Goal: Information Seeking & Learning: Check status

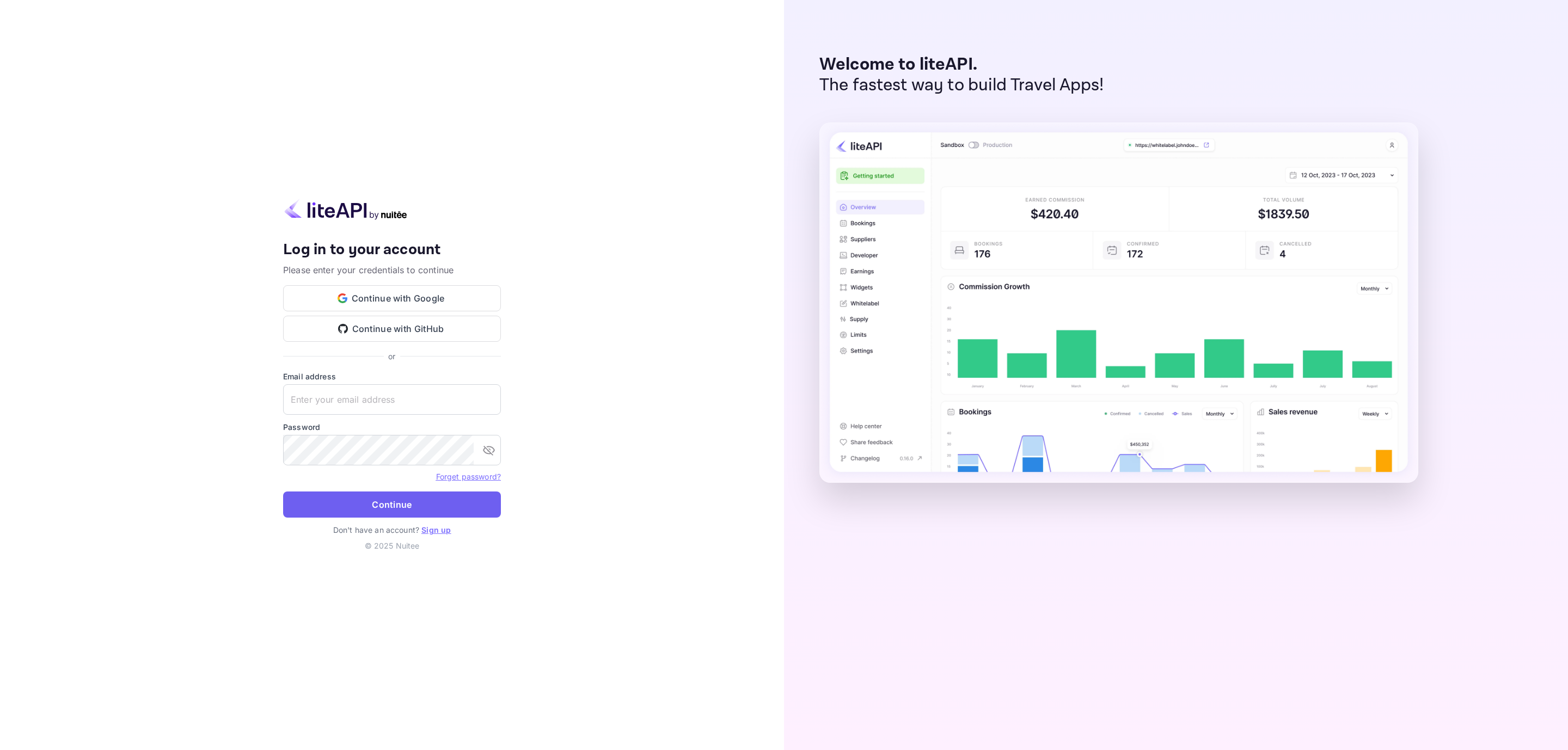
type input "[EMAIL_ADDRESS][DOMAIN_NAME]"
click at [381, 505] on button "Continue" at bounding box center [392, 504] width 218 height 26
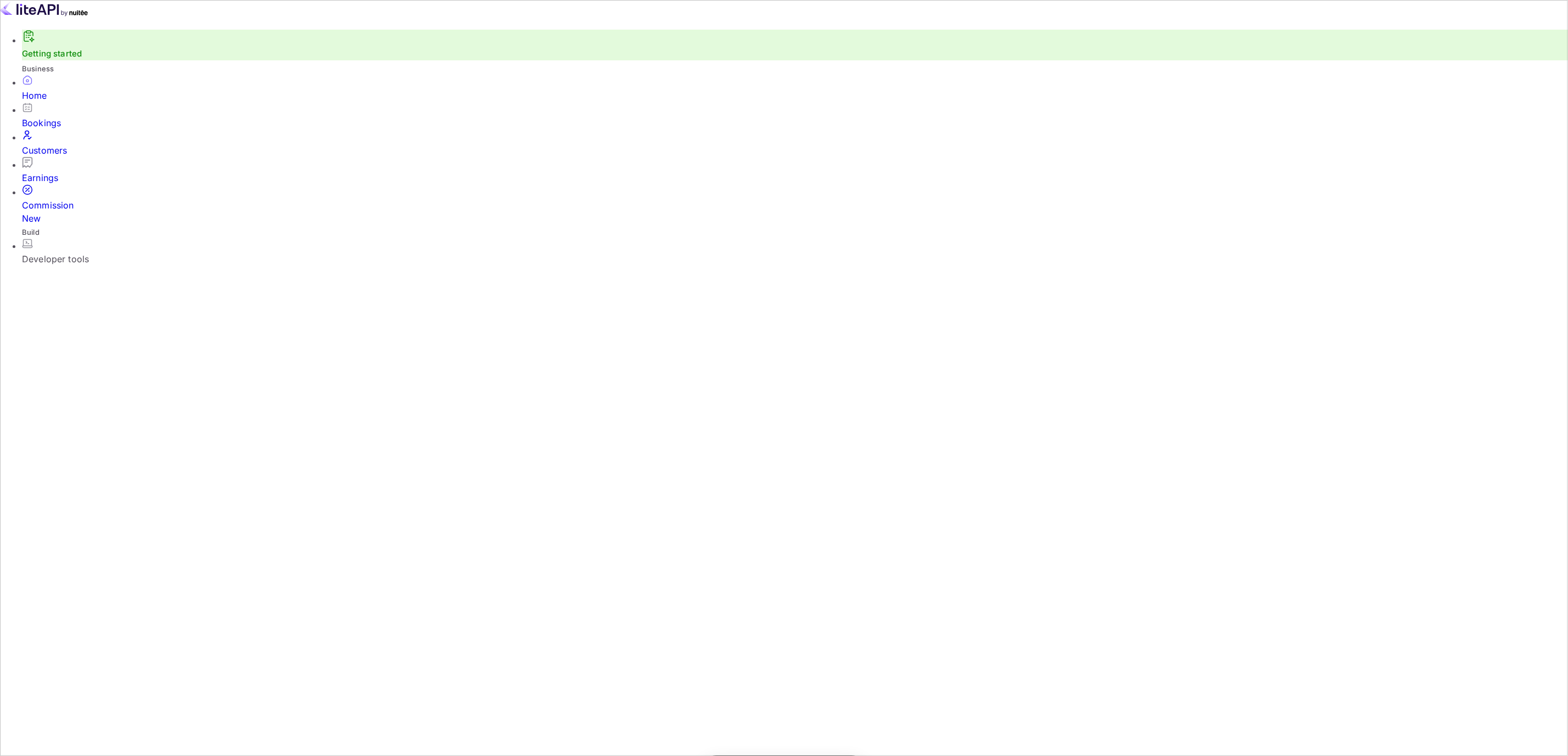
scroll to position [165, 446]
click at [56, 102] on div "Home" at bounding box center [795, 95] width 1546 height 13
click at [58, 129] on div "Bookings" at bounding box center [795, 123] width 1546 height 13
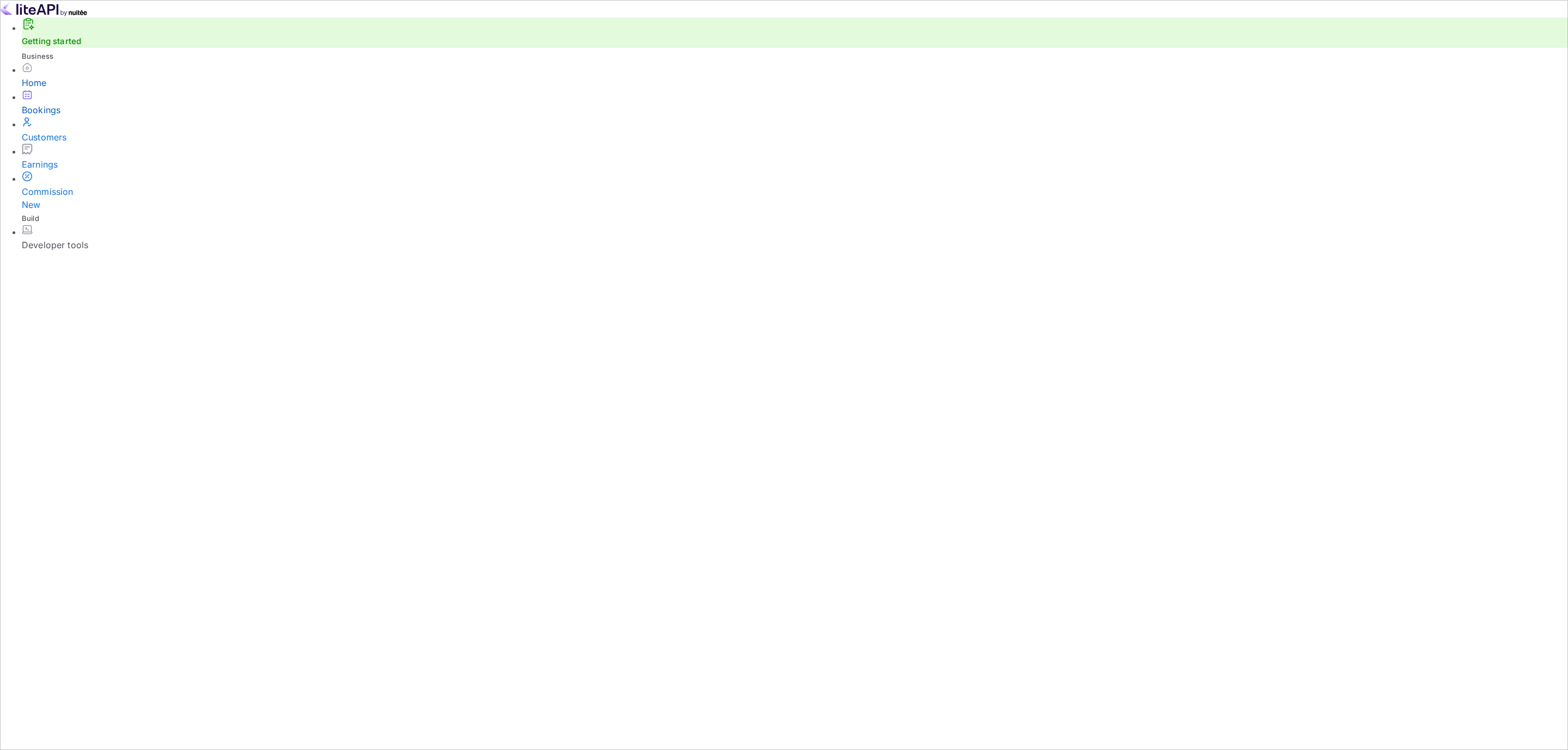
paste input "ogVNr51_3"
type input "ogVNr51_3"
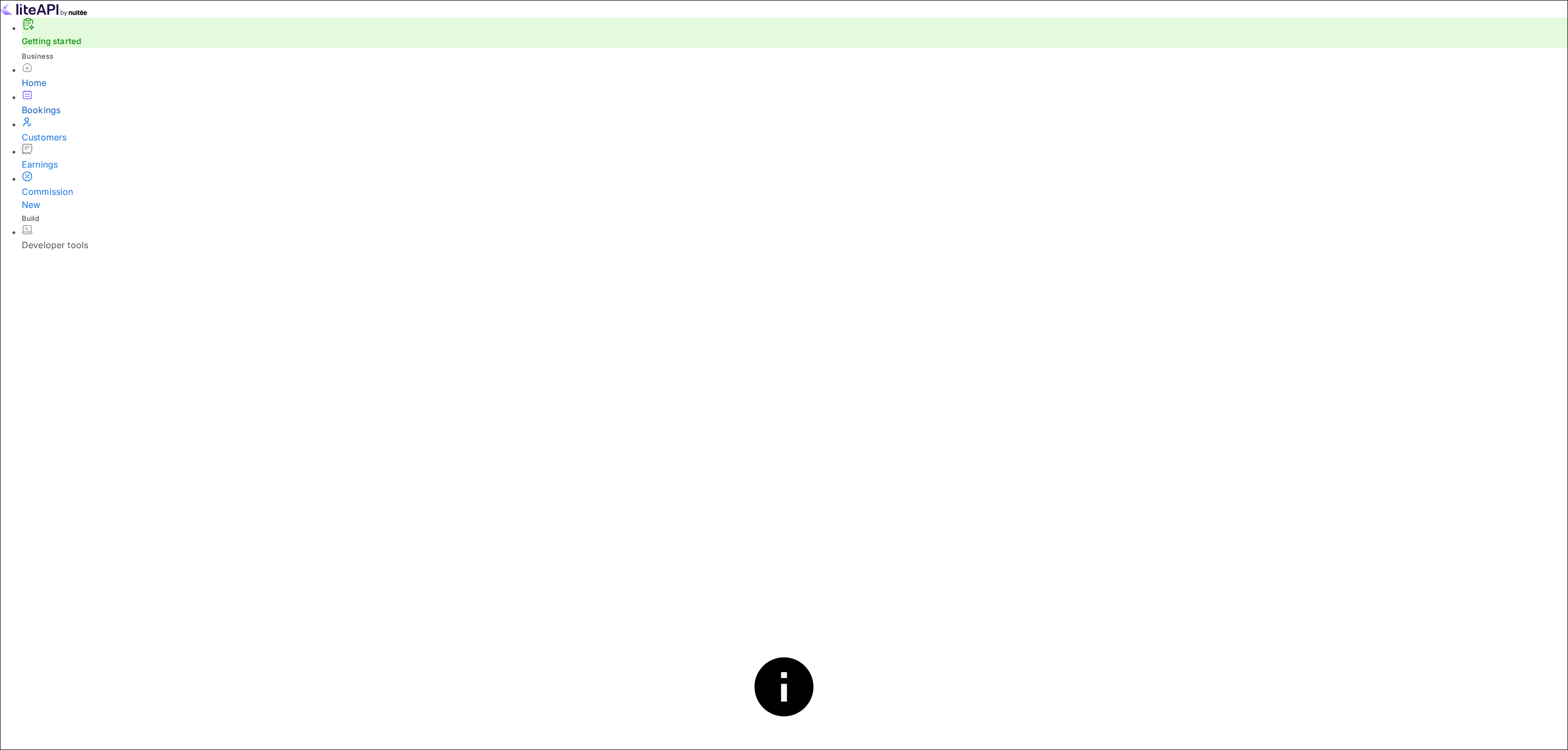
drag, startPoint x: 461, startPoint y: 292, endPoint x: 305, endPoint y: 294, distance: 156.0
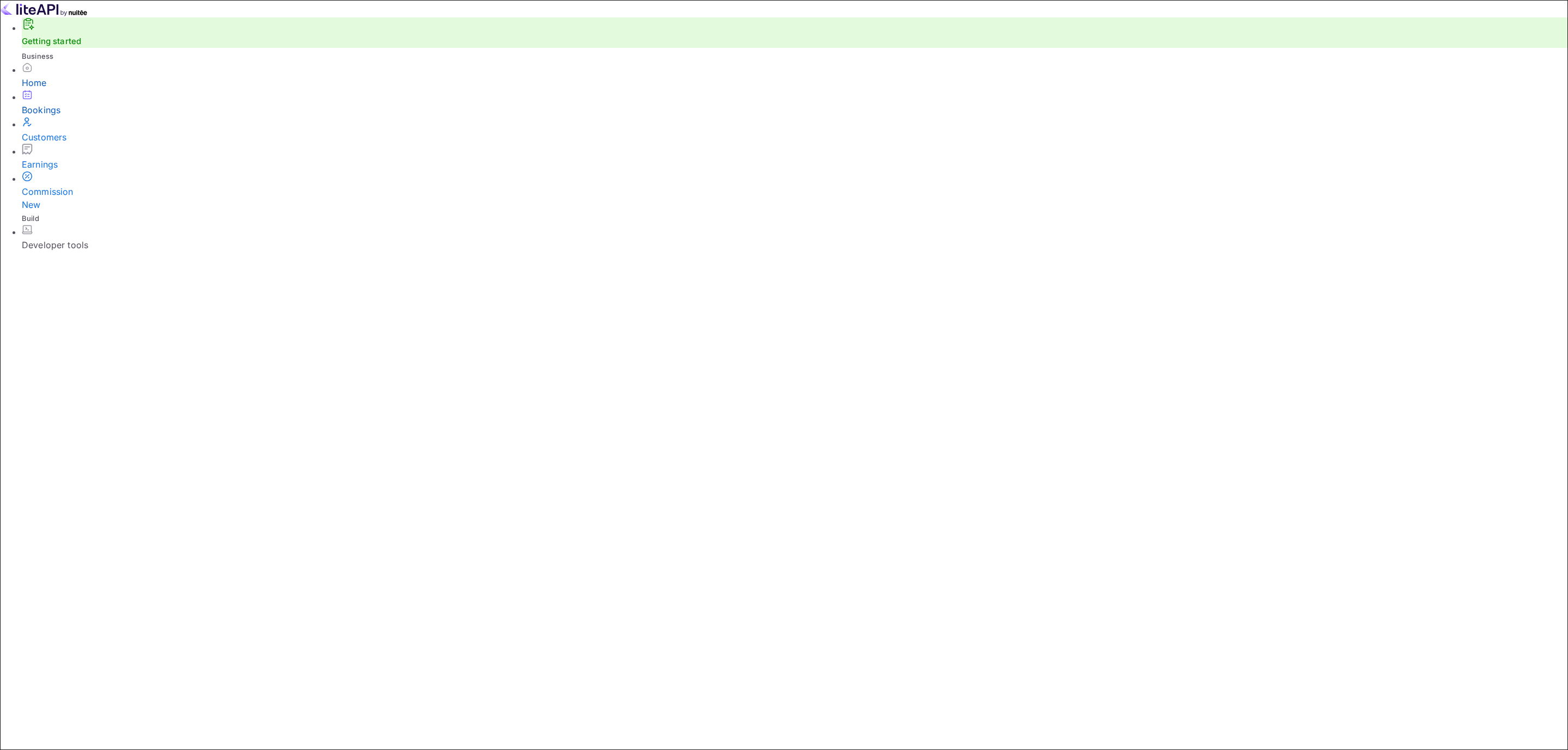
paste input "ogVNr51_3"
type input "ogVNr51_3"
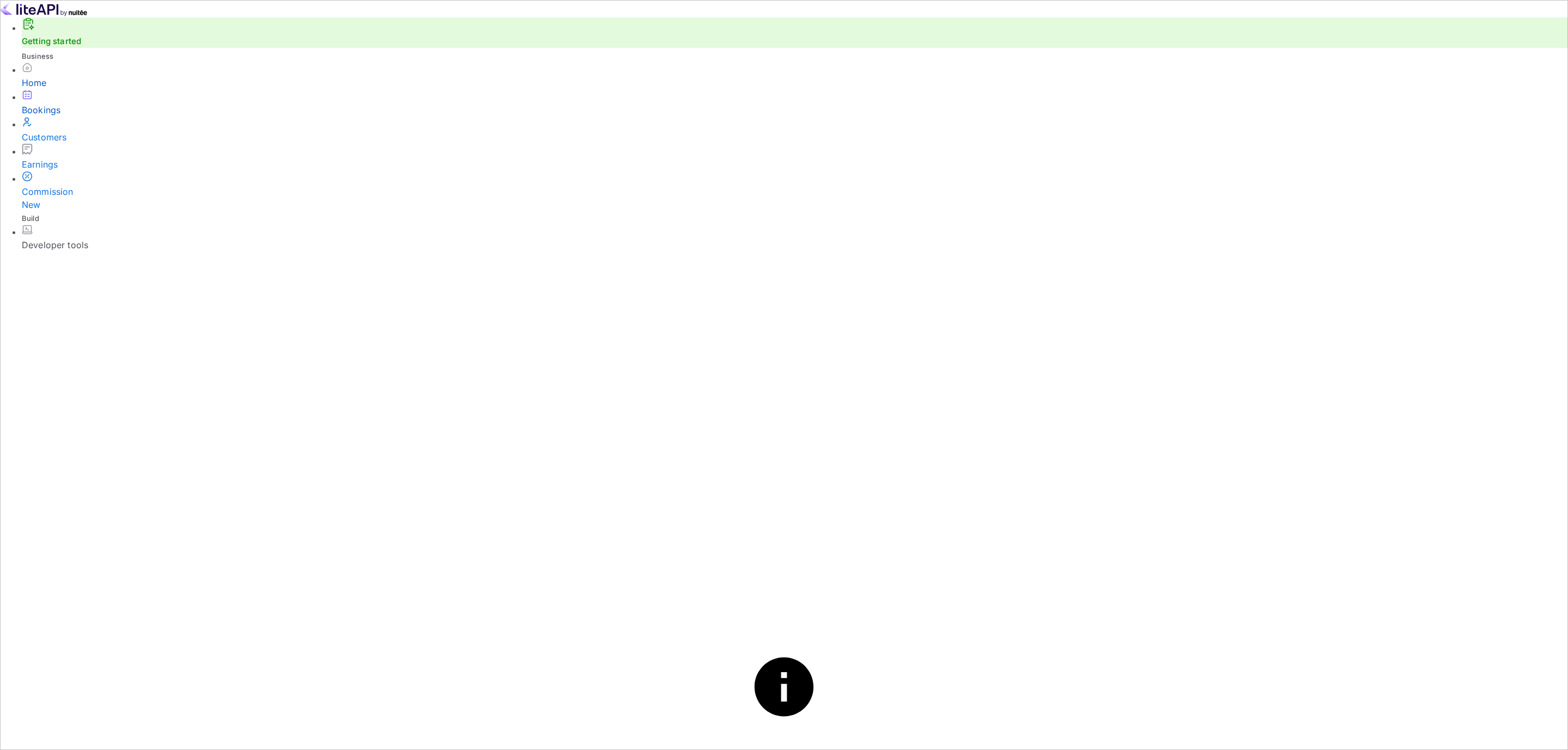
select select "8"
select select "2025"
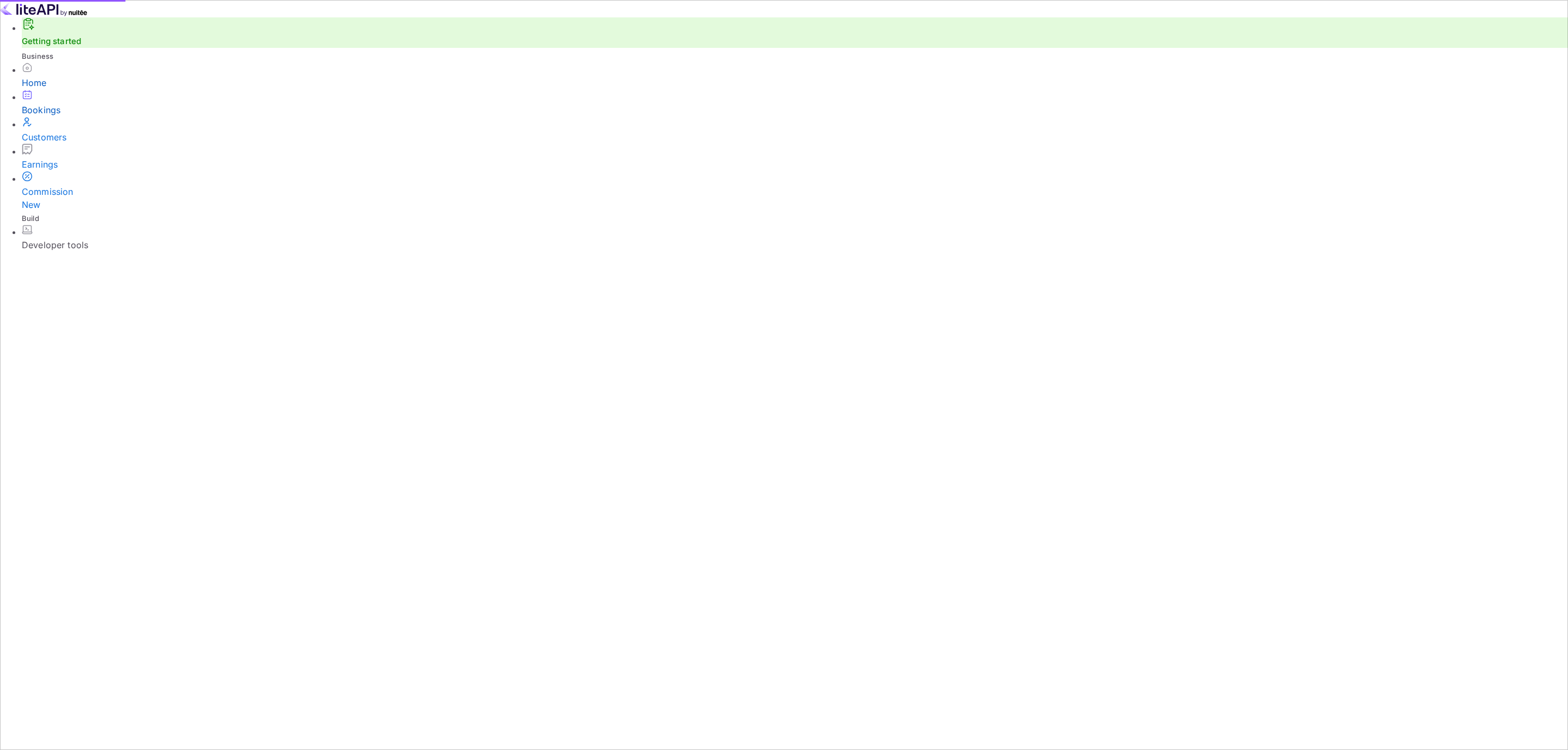
select select "8"
drag, startPoint x: 1059, startPoint y: 508, endPoint x: 1110, endPoint y: 519, distance: 52.2
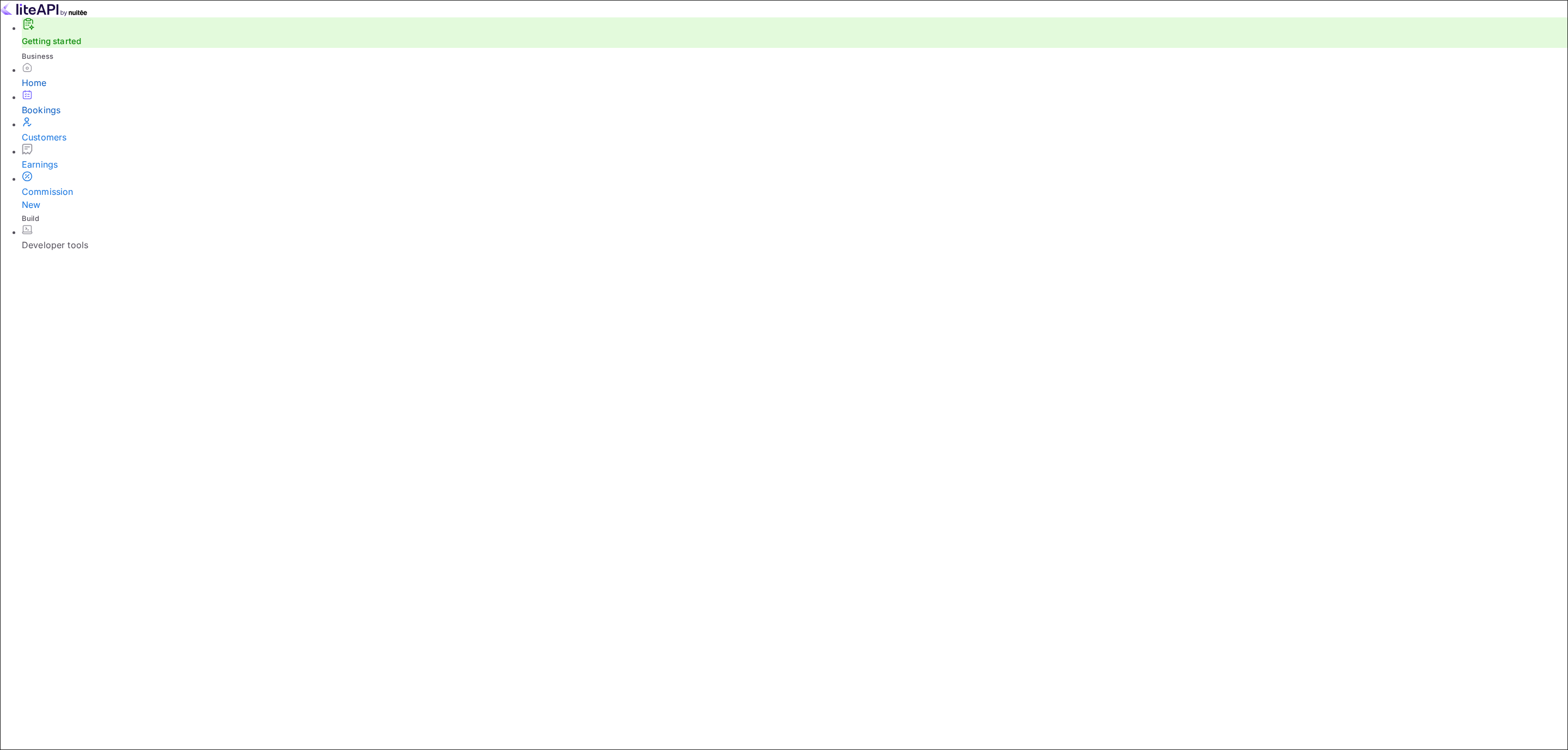
select select "8"
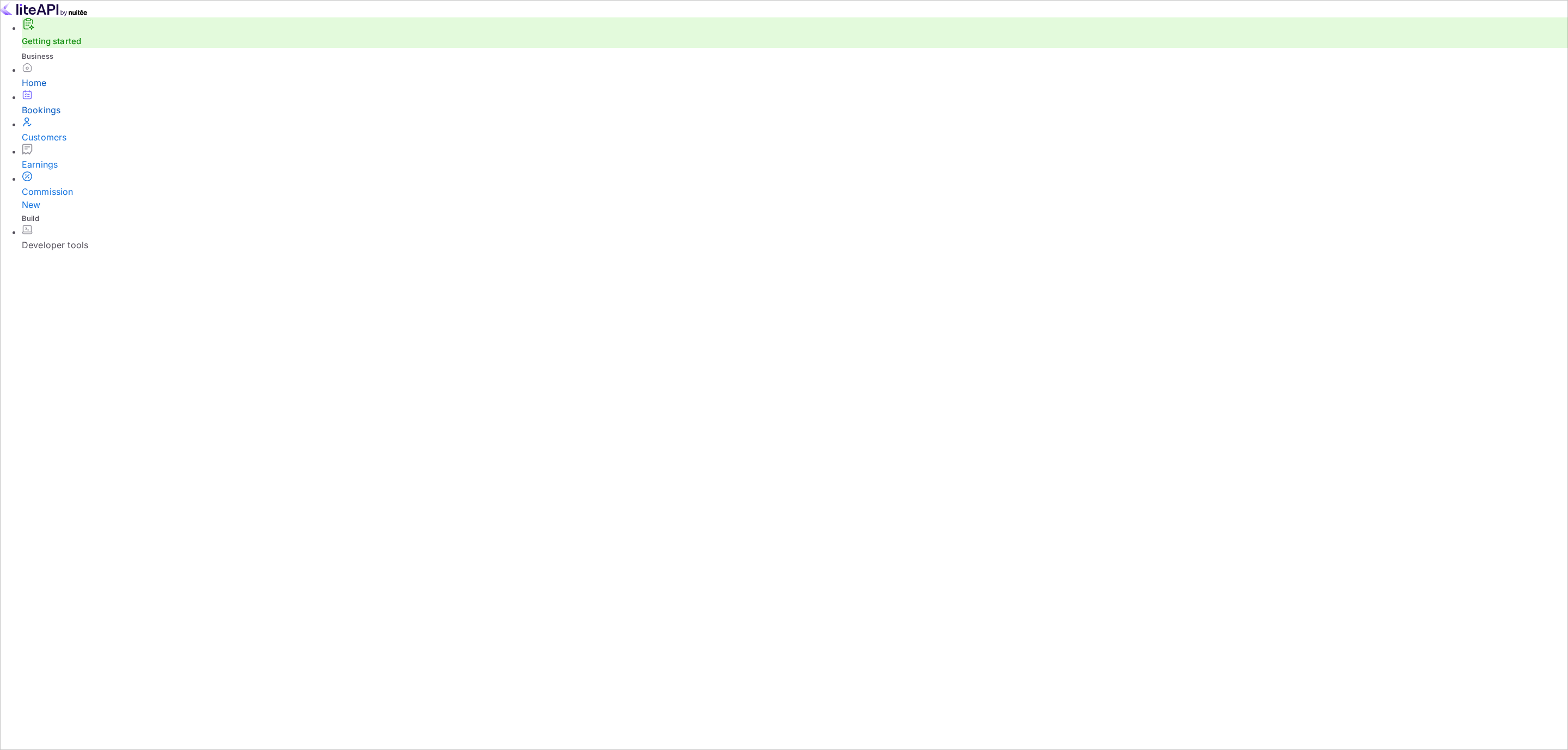
select select "2025"
select select "5"
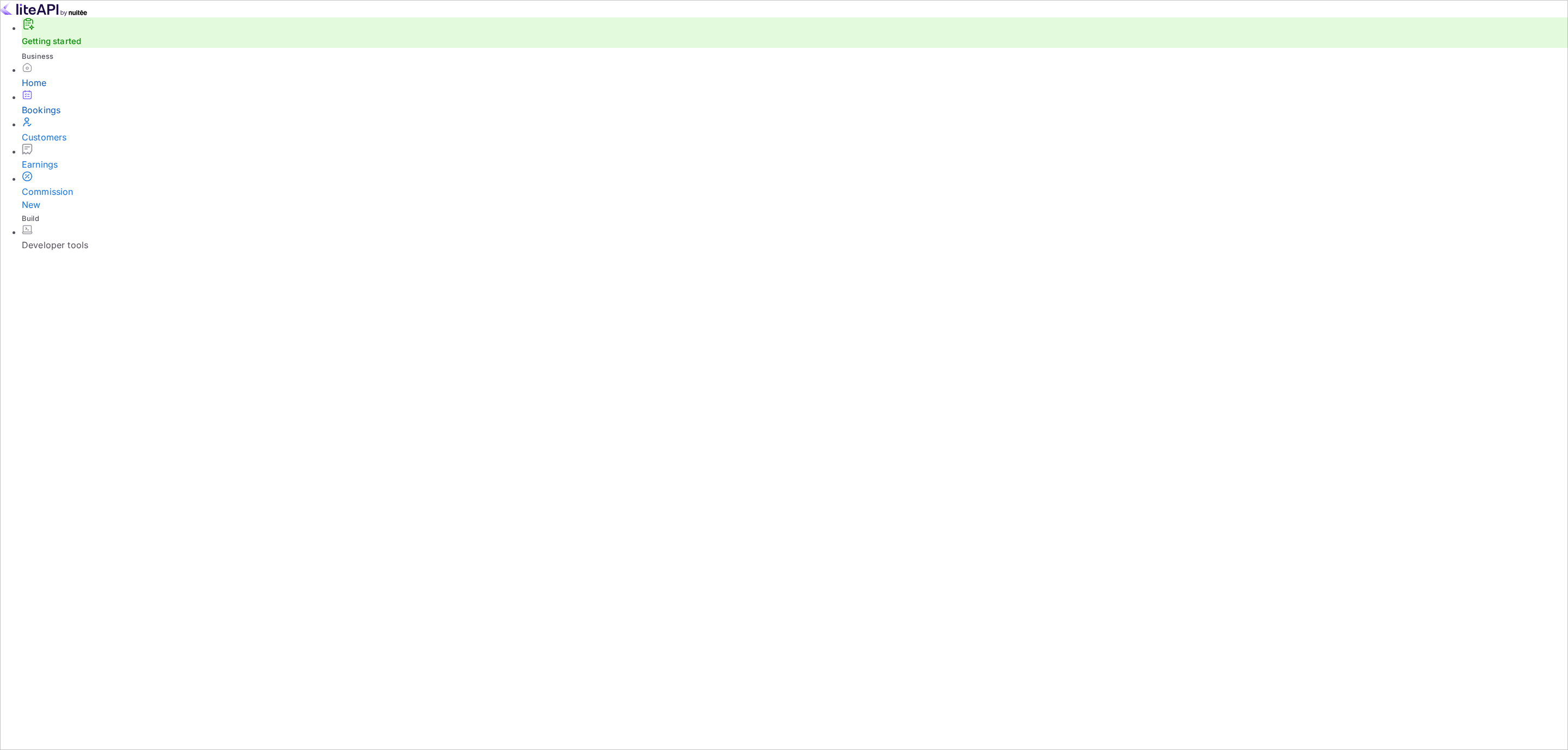
select select "5"
select select "2025"
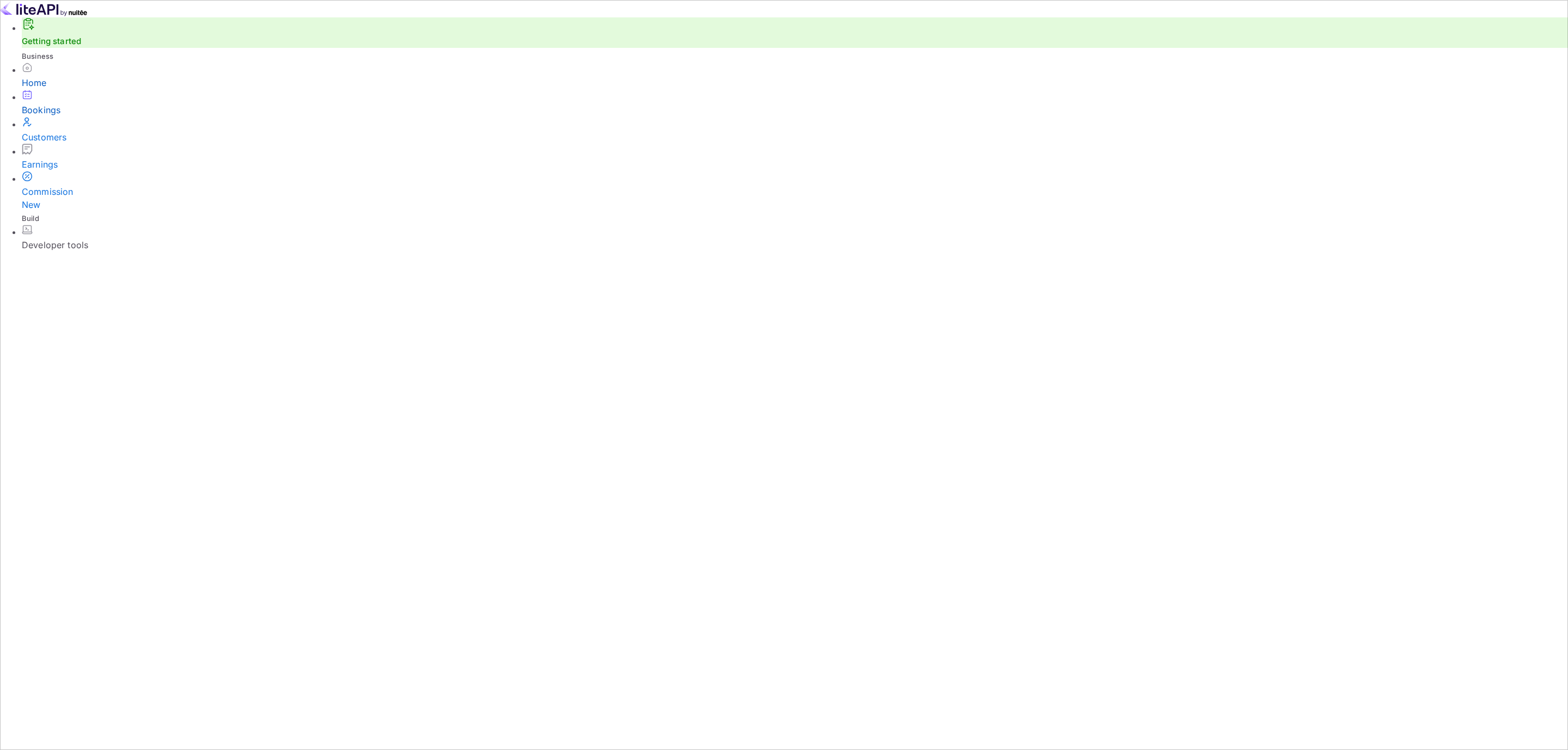
checkbox input "false"
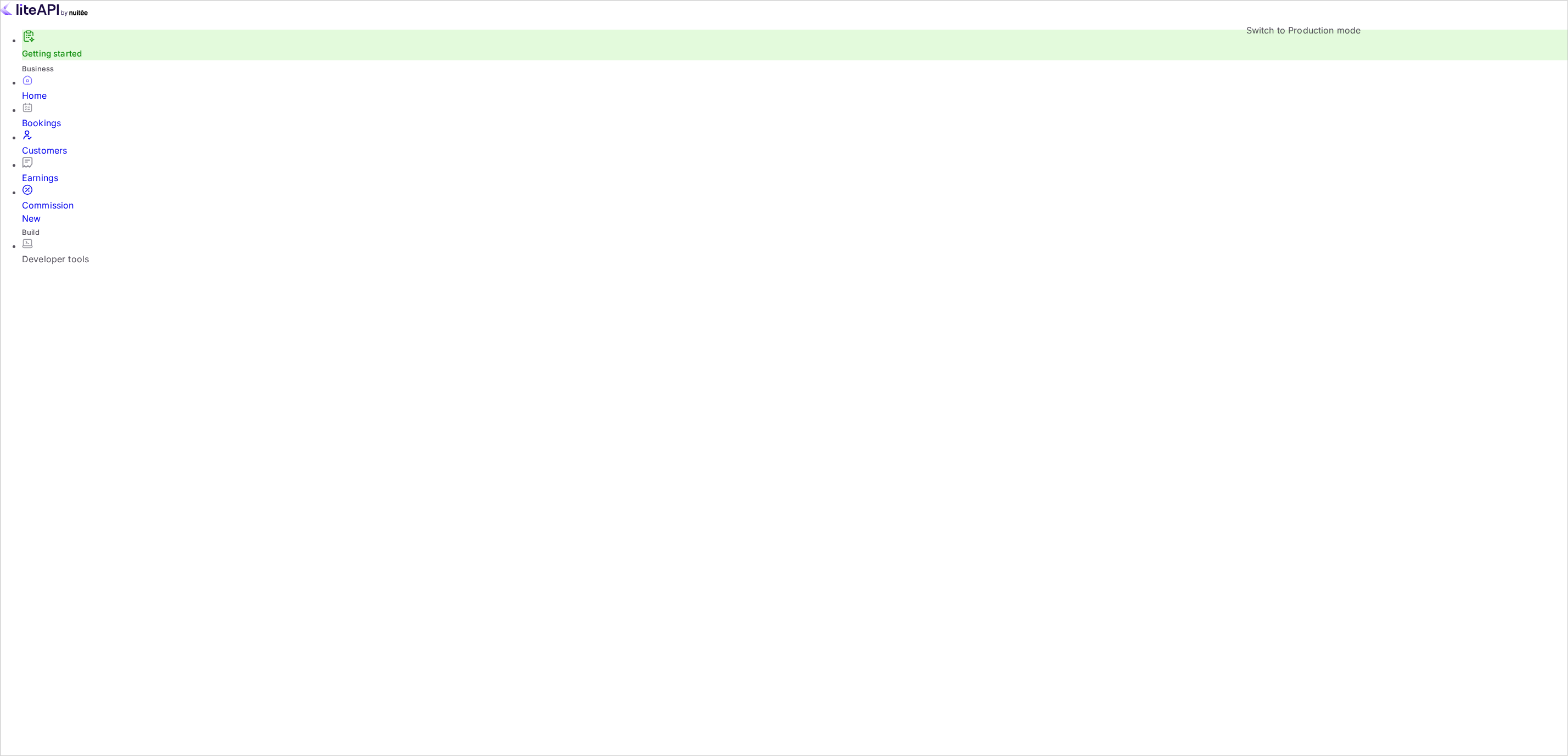
checkbox input "true"
checkbox input "false"
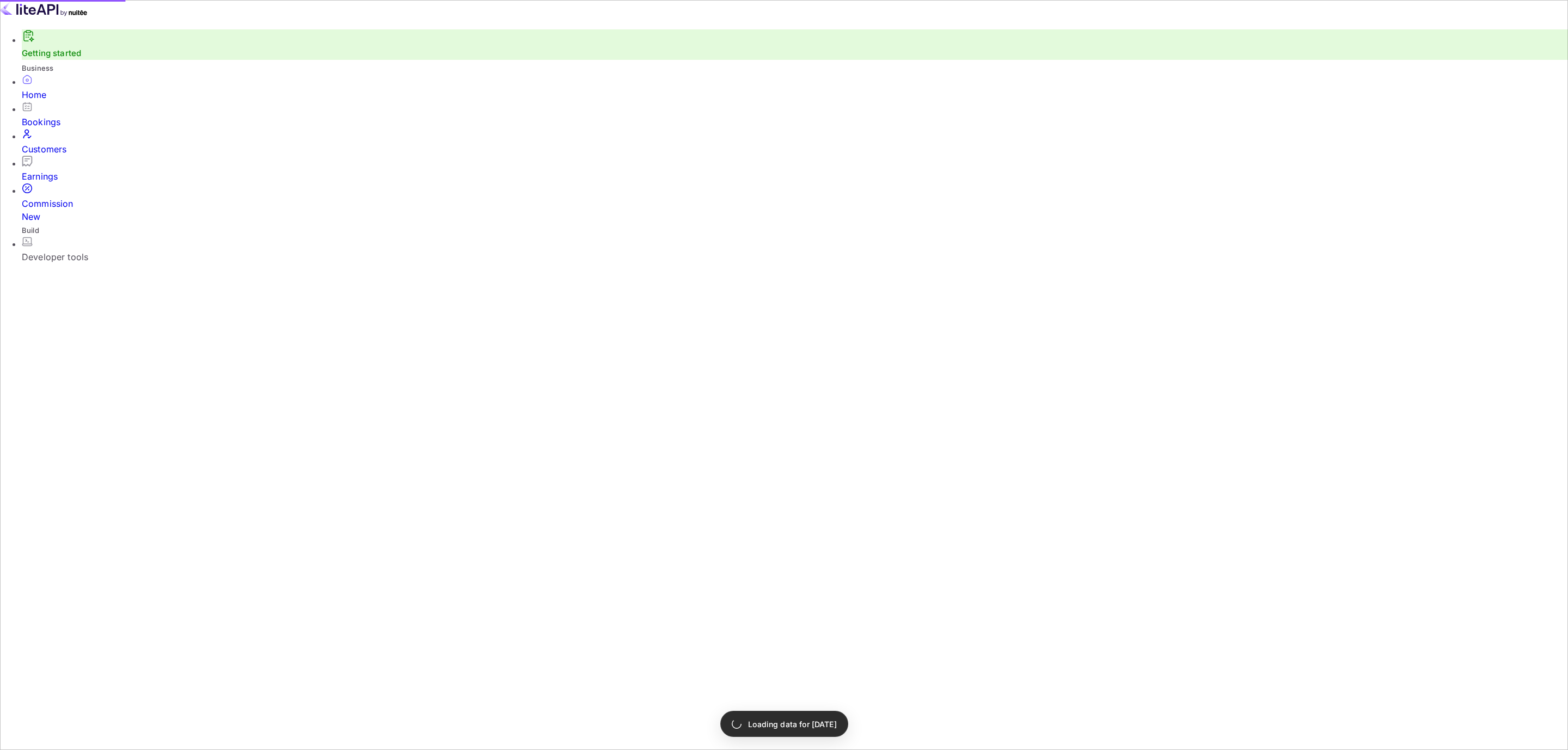
select select "5"
select select "2025"
select select "3"
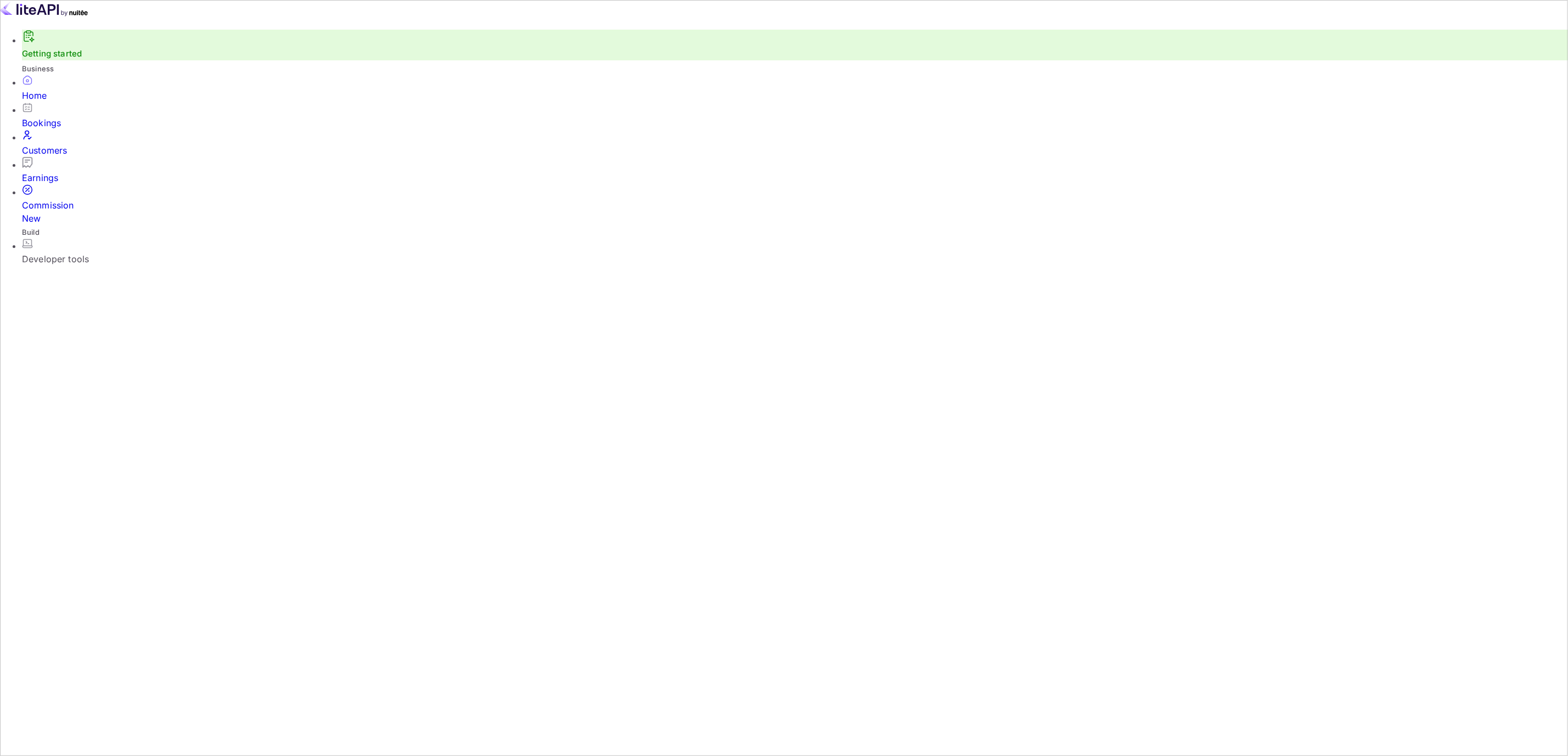
click at [79, 127] on div "Bookings" at bounding box center [795, 123] width 1546 height 13
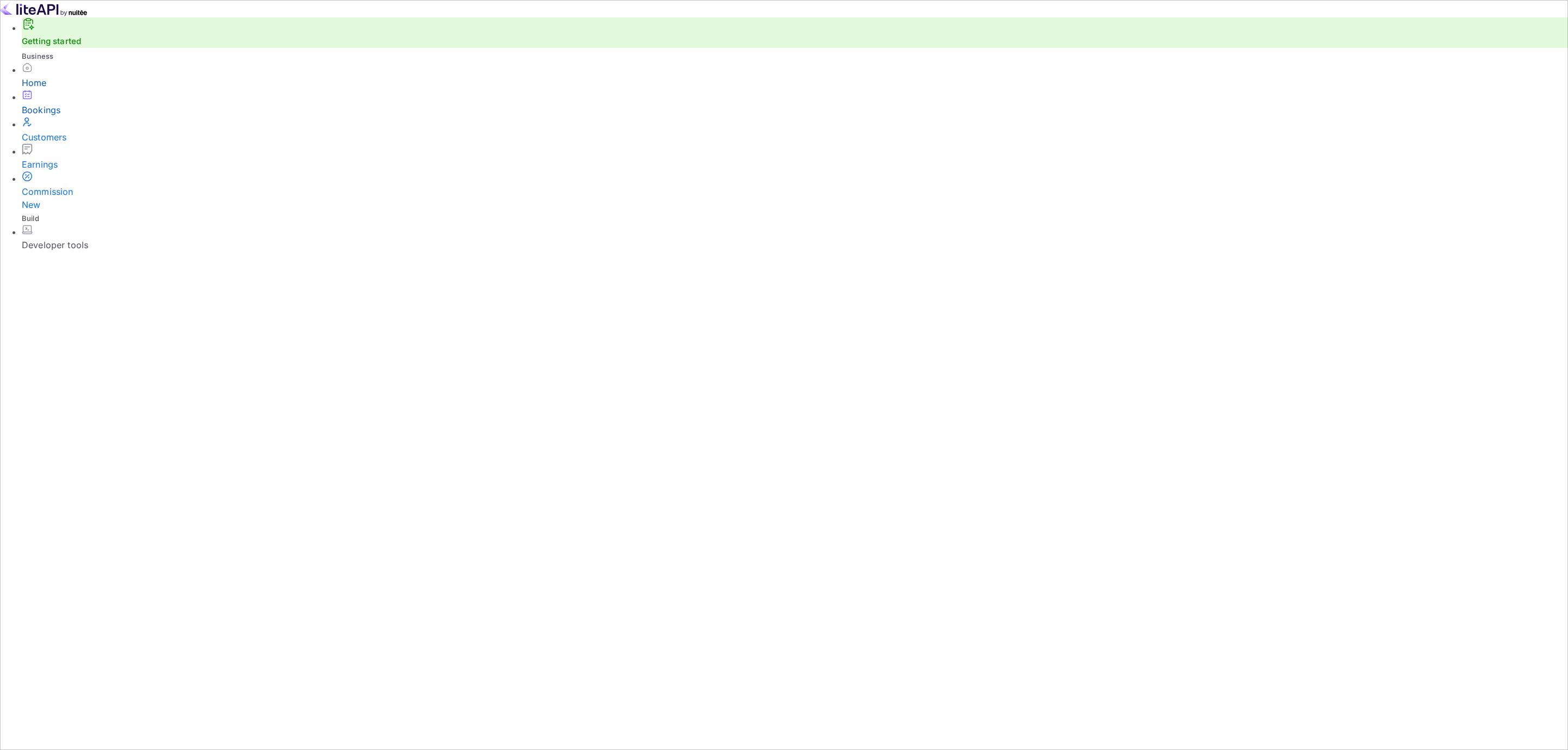
paste input "9937144"
type input "9937144"
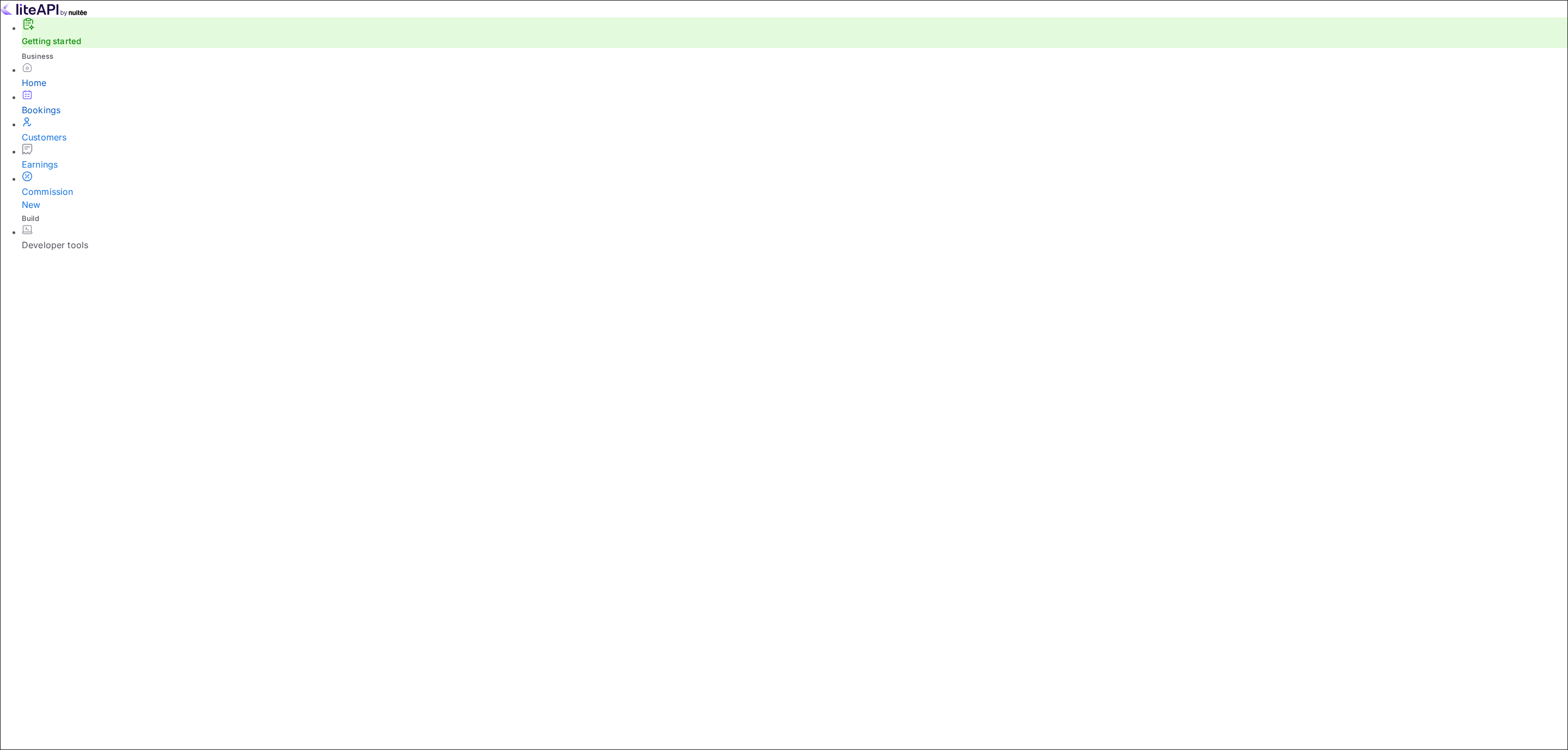
paste input "9937144"
type input "9937144"
drag, startPoint x: 601, startPoint y: 294, endPoint x: 342, endPoint y: 292, distance: 259.0
